Goal: Task Accomplishment & Management: Manage account settings

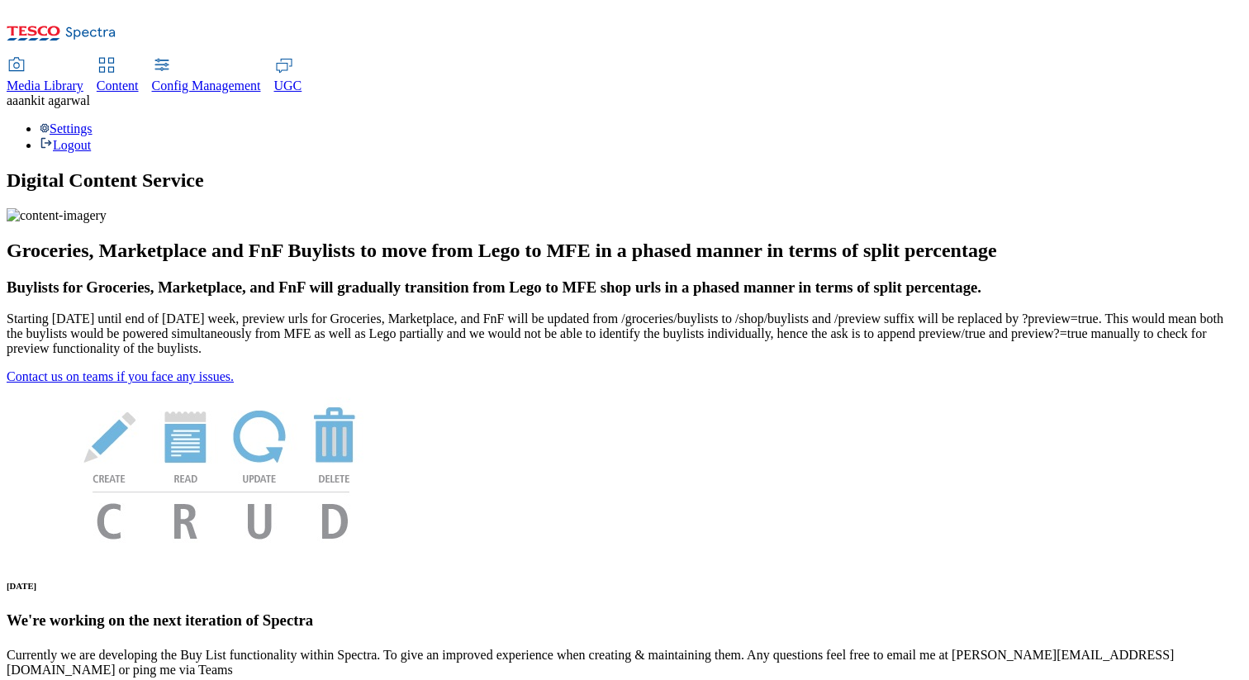
click at [1207, 121] on div "Settings Logout" at bounding box center [625, 136] width 1236 height 31
click at [93, 121] on link "Settings" at bounding box center [66, 128] width 53 height 14
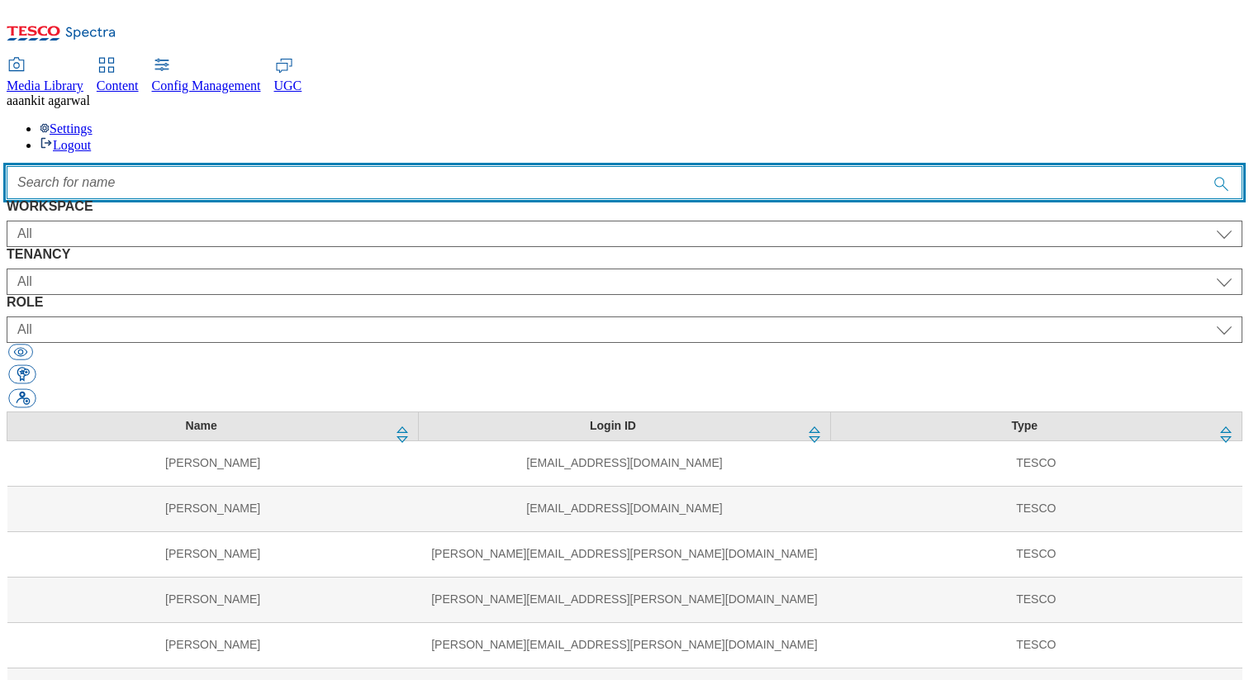
click at [412, 166] on input "Accessible label text" at bounding box center [625, 182] width 1236 height 33
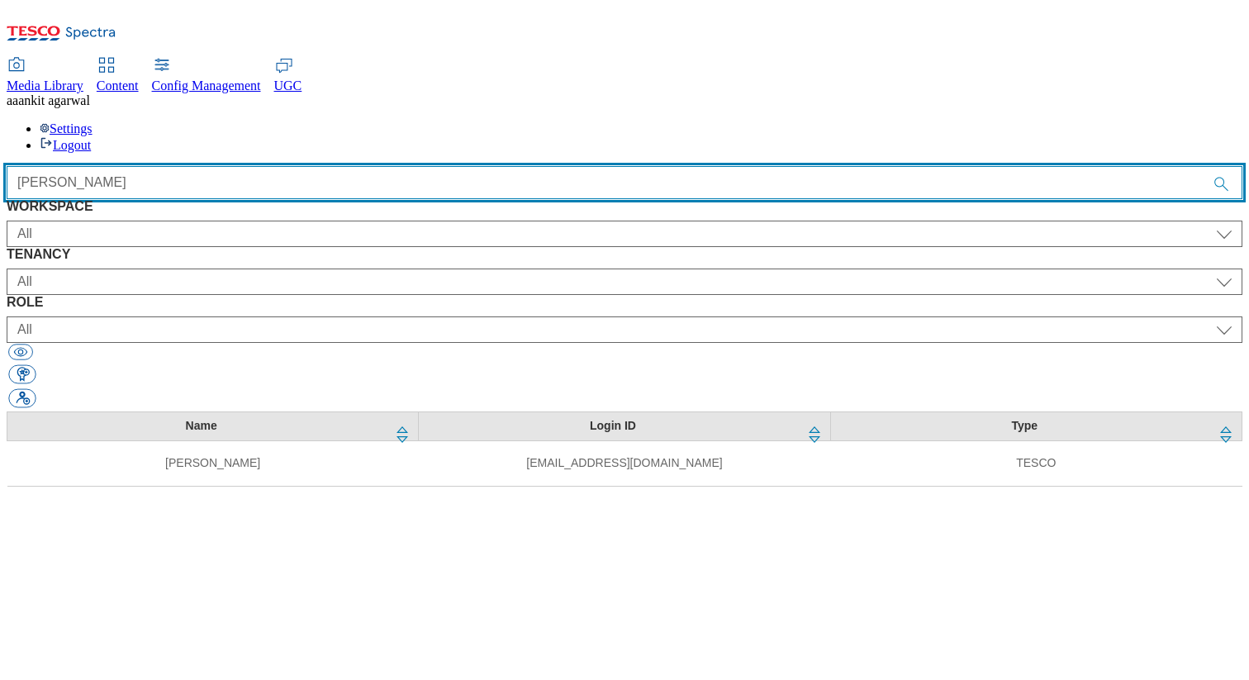
type input "sanjana"
